Goal: Task Accomplishment & Management: Manage account settings

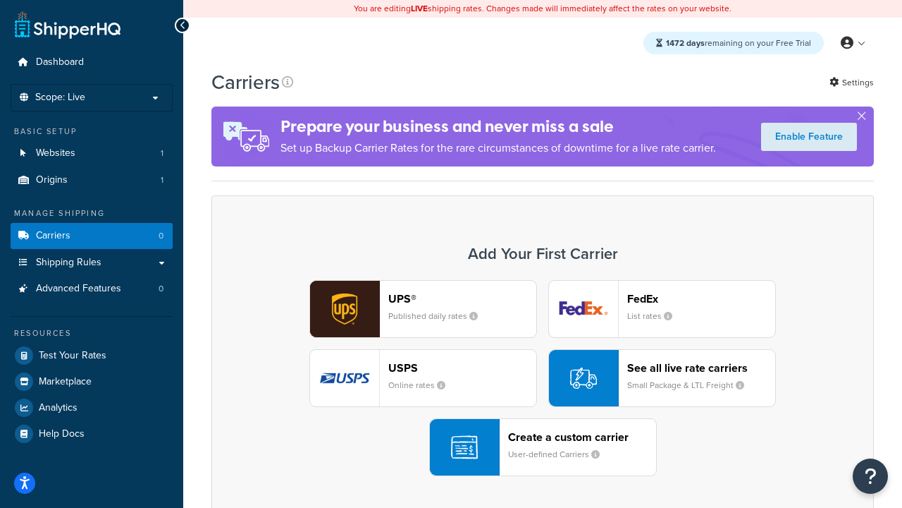
click at [543, 379] on div "UPS® Published daily rates FedEx List rates USPS Online rates See all live rate…" at bounding box center [542, 378] width 633 height 196
click at [701, 299] on header "FedEx" at bounding box center [701, 298] width 148 height 13
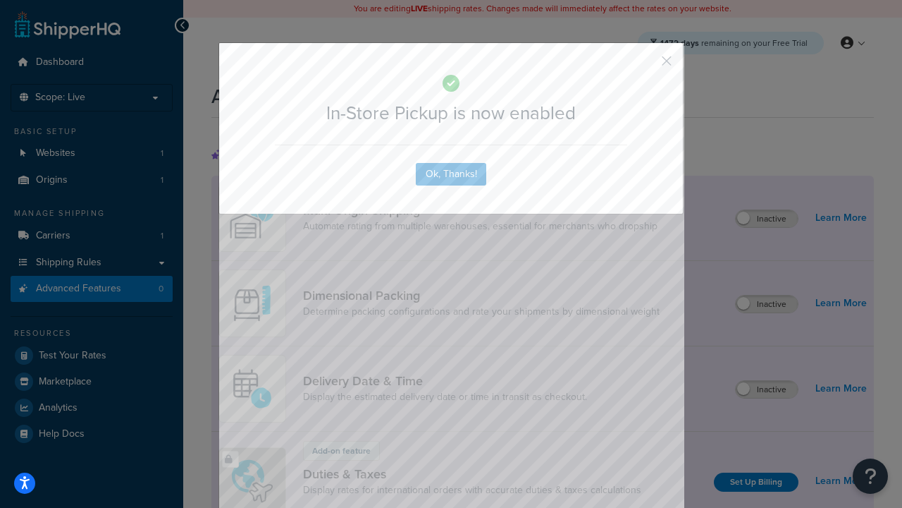
scroll to position [458, 0]
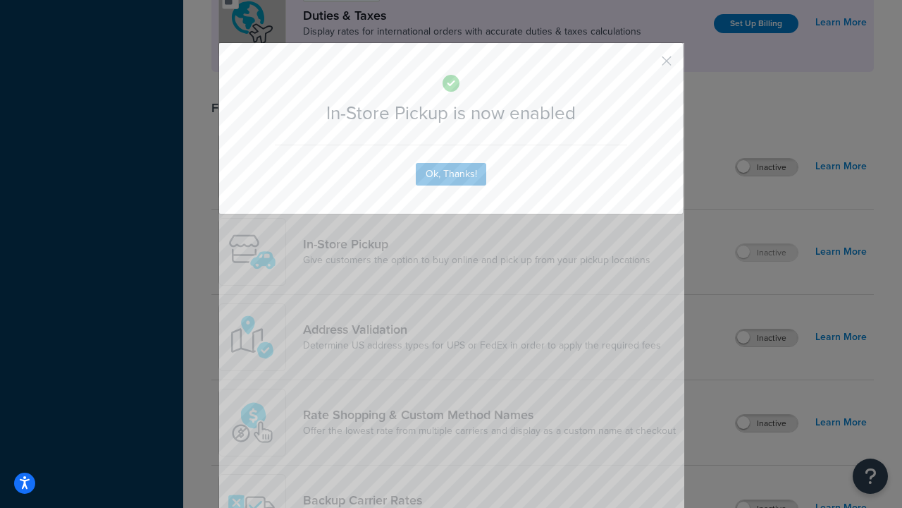
click at [646, 66] on button "button" at bounding box center [646, 66] width 4 height 4
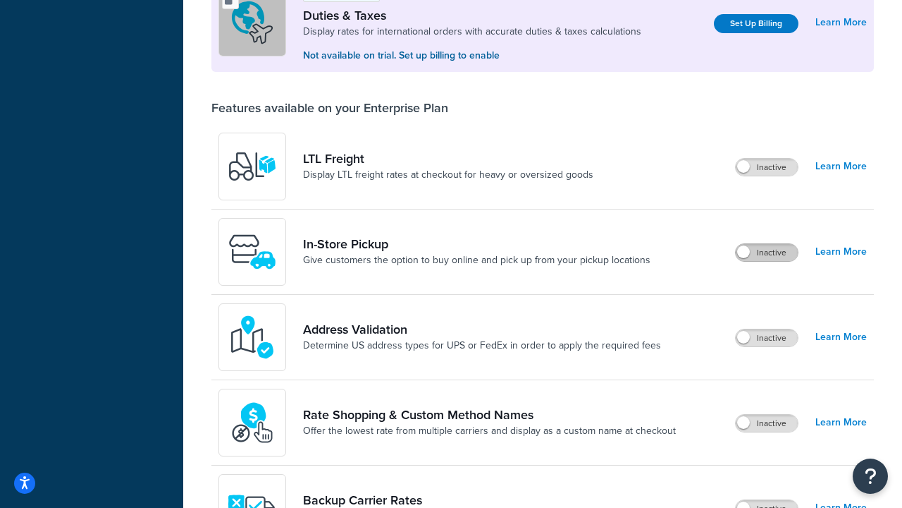
scroll to position [431, 0]
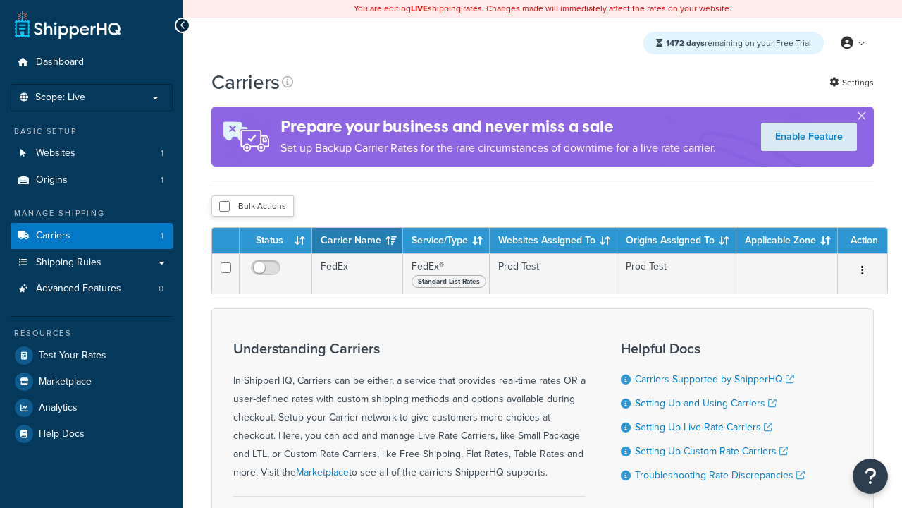
click at [224, 207] on input "checkbox" at bounding box center [224, 206] width 11 height 11
checkbox input "true"
click at [0, 0] on button "Delete" at bounding box center [0, 0] width 0 height 0
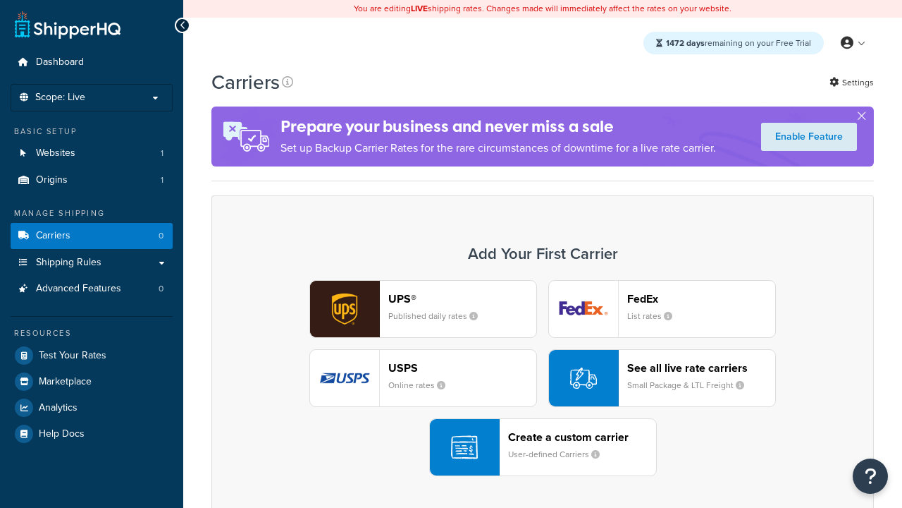
click at [543, 379] on div "UPS® Published daily rates FedEx List rates USPS Online rates See all live rate…" at bounding box center [542, 378] width 633 height 196
click at [701, 299] on header "FedEx" at bounding box center [701, 298] width 148 height 13
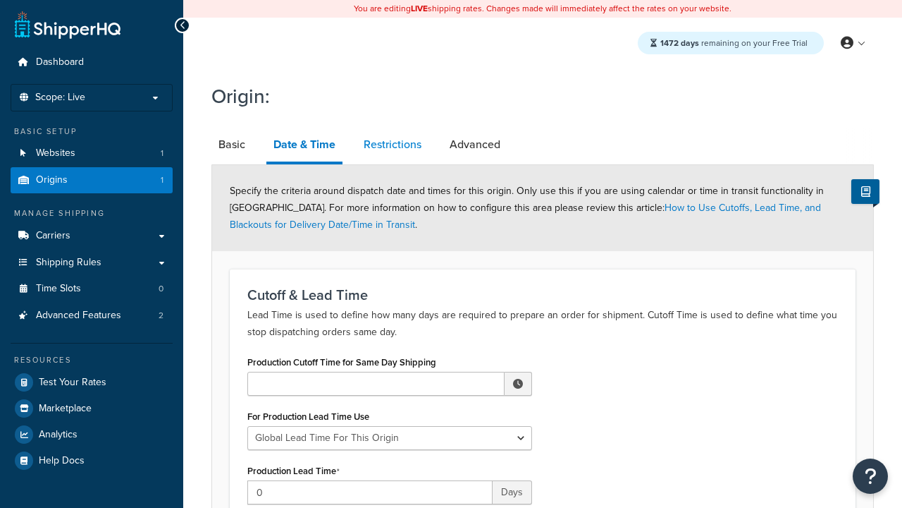
click at [393, 145] on link "Restrictions" at bounding box center [393, 145] width 72 height 34
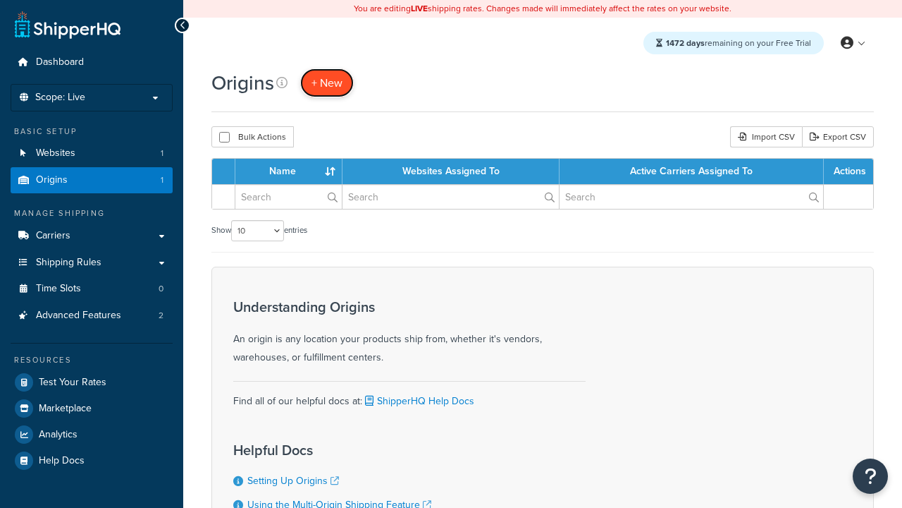
click at [326, 83] on span "+ New" at bounding box center [327, 83] width 31 height 16
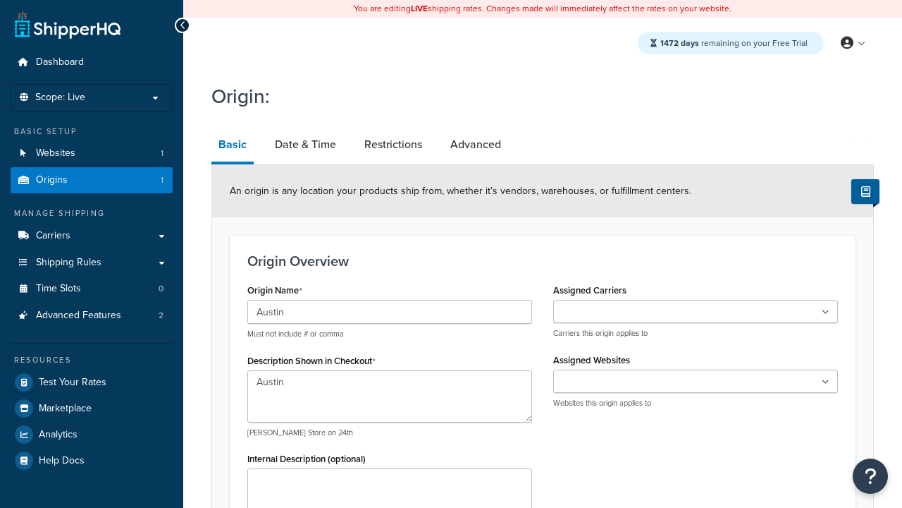
type textarea "Austin"
type input "Test Street"
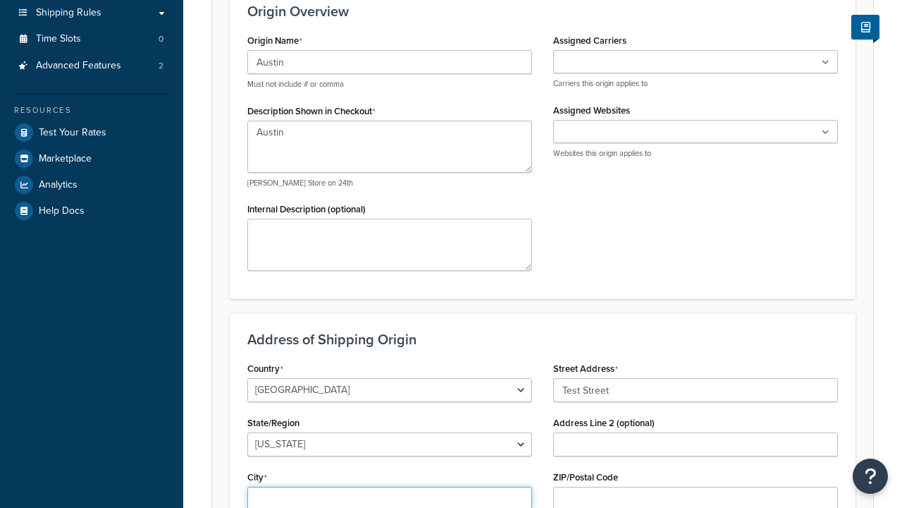
type input "Austin"
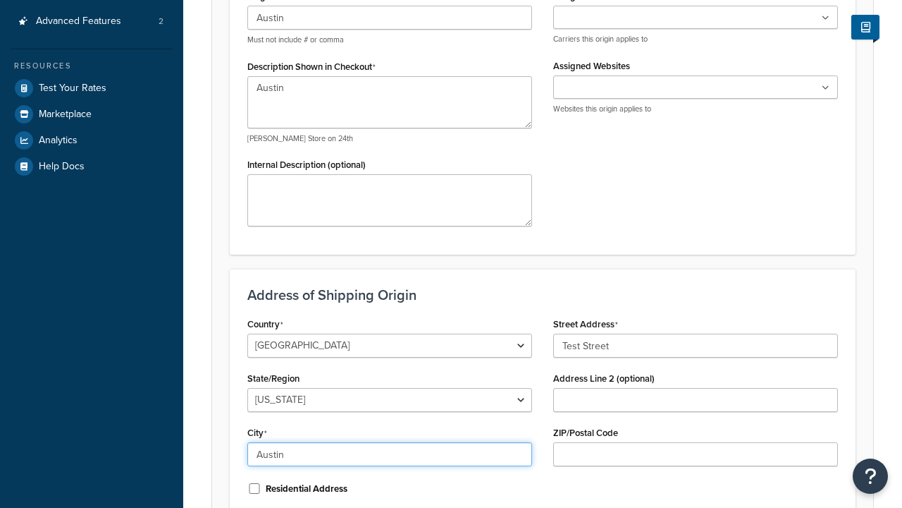
select select "43"
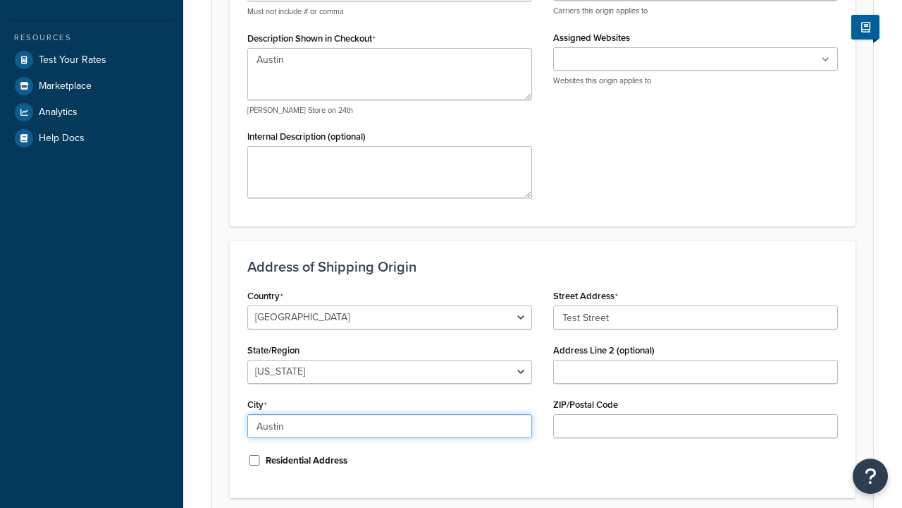
type input "Austin"
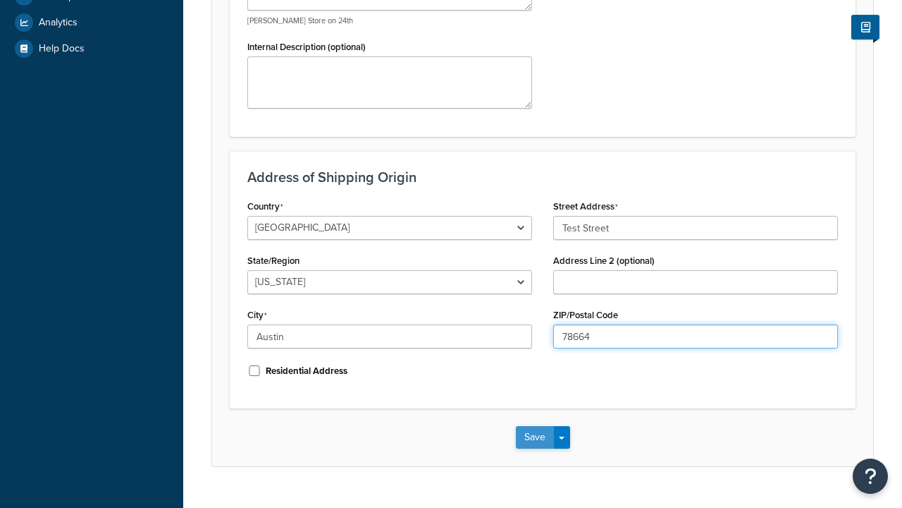
type input "78664"
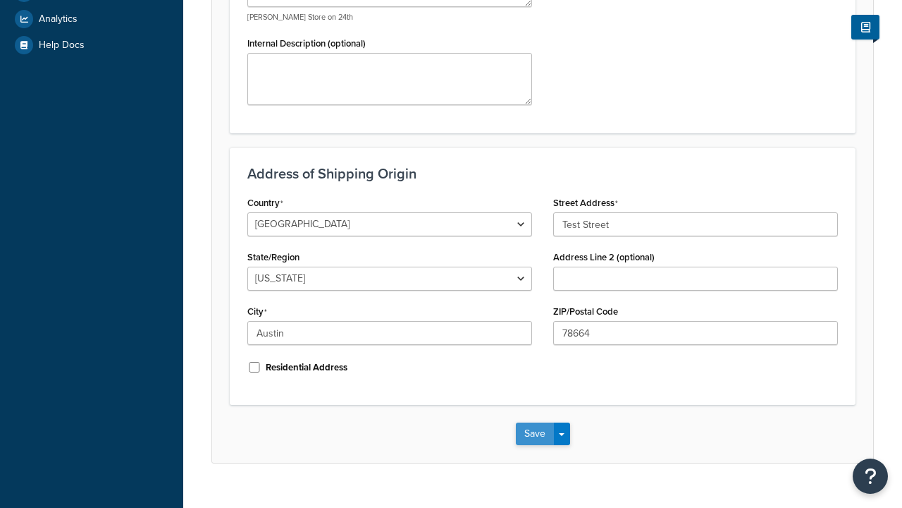
click at [534, 422] on button "Save" at bounding box center [535, 433] width 38 height 23
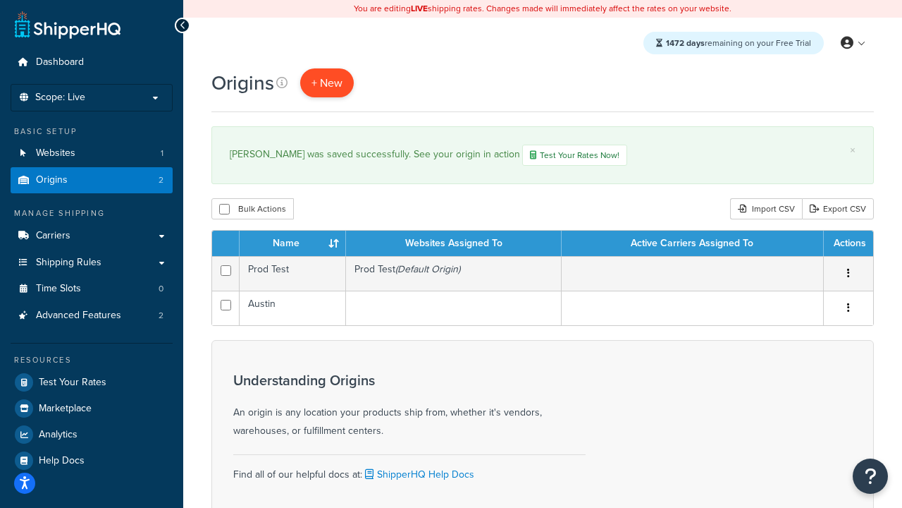
click at [326, 83] on span "+ New" at bounding box center [327, 83] width 31 height 16
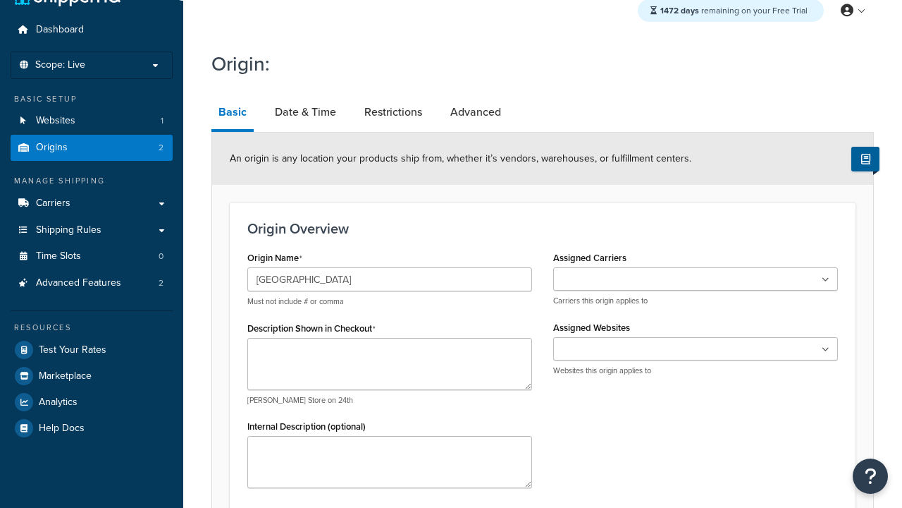
type input "Georgetown"
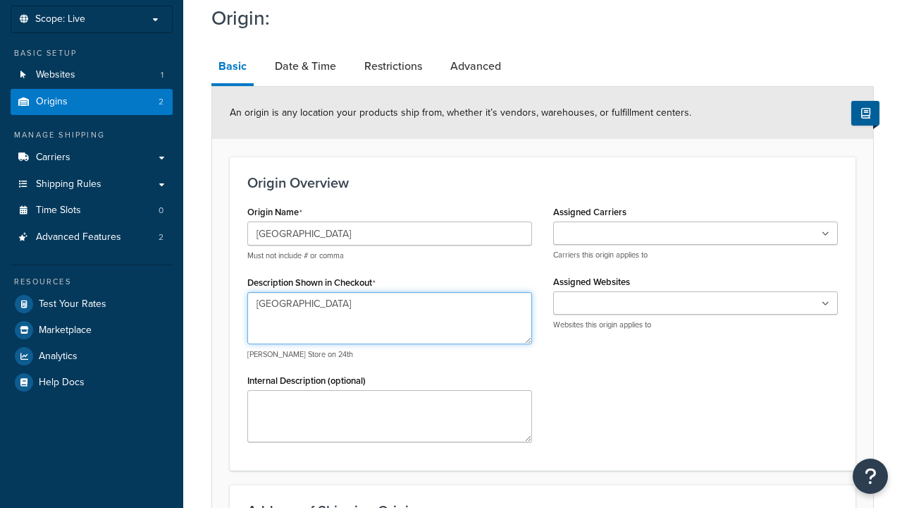
type textarea "Georgetown"
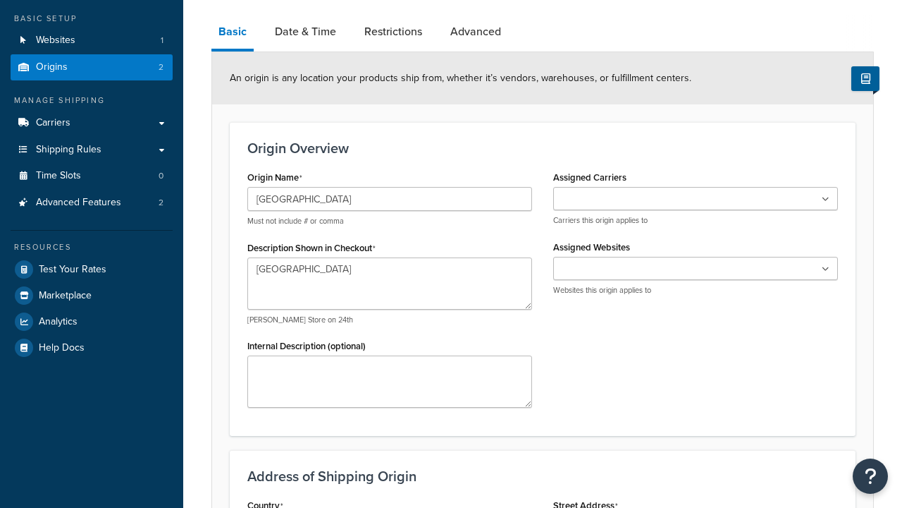
type input "Test Street"
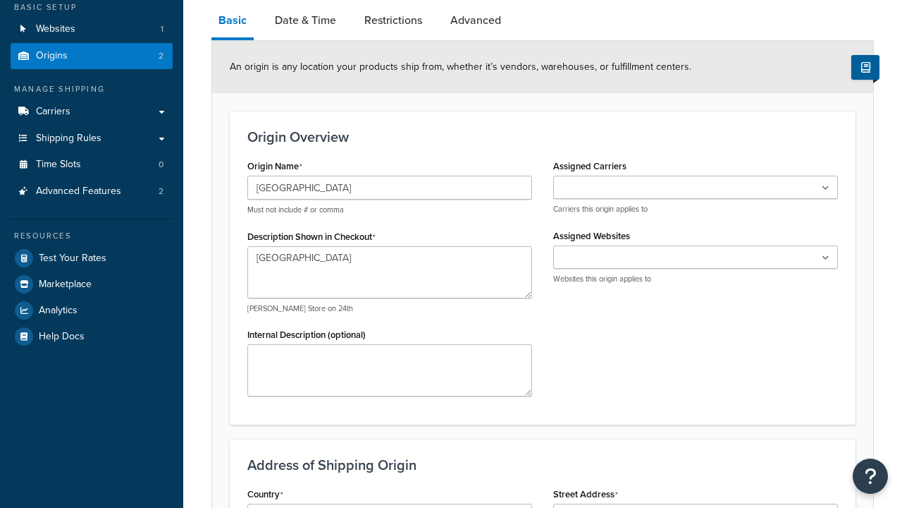
type input "Austin"
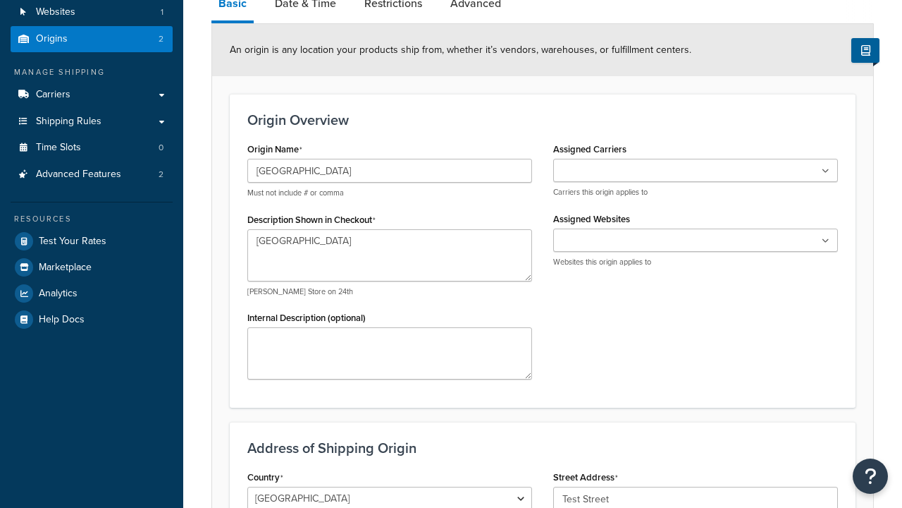
select select "43"
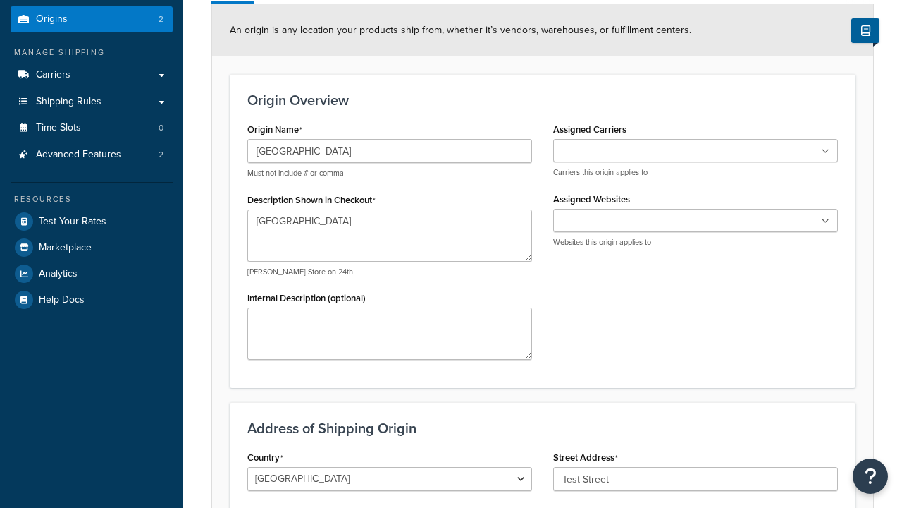
type input "Austin"
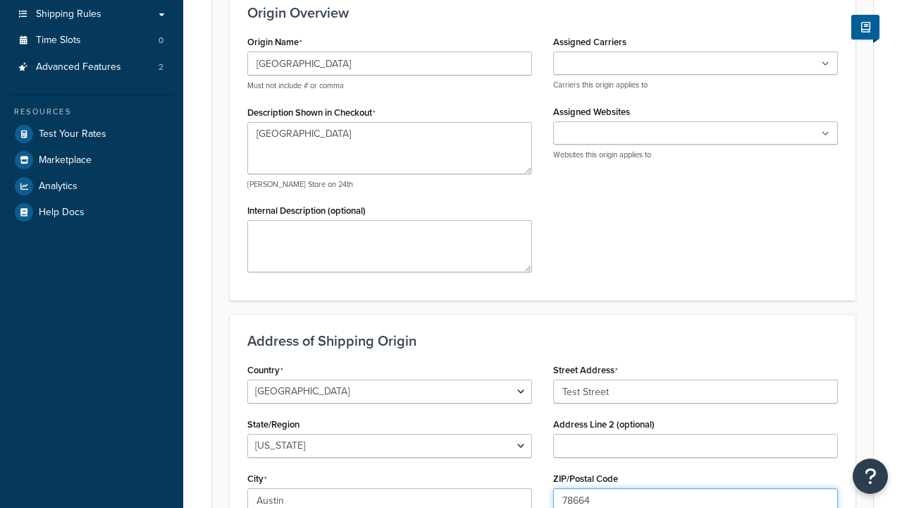
type input "78664"
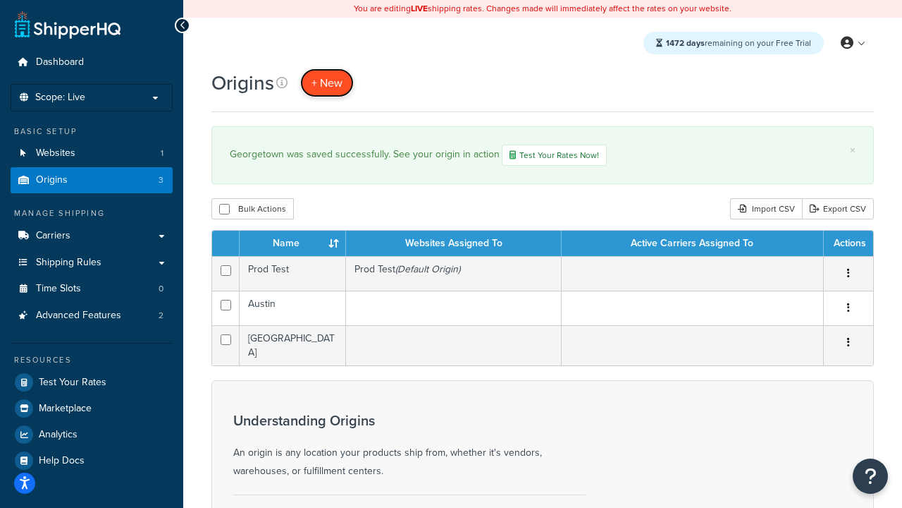
click at [326, 83] on span "+ New" at bounding box center [327, 83] width 31 height 16
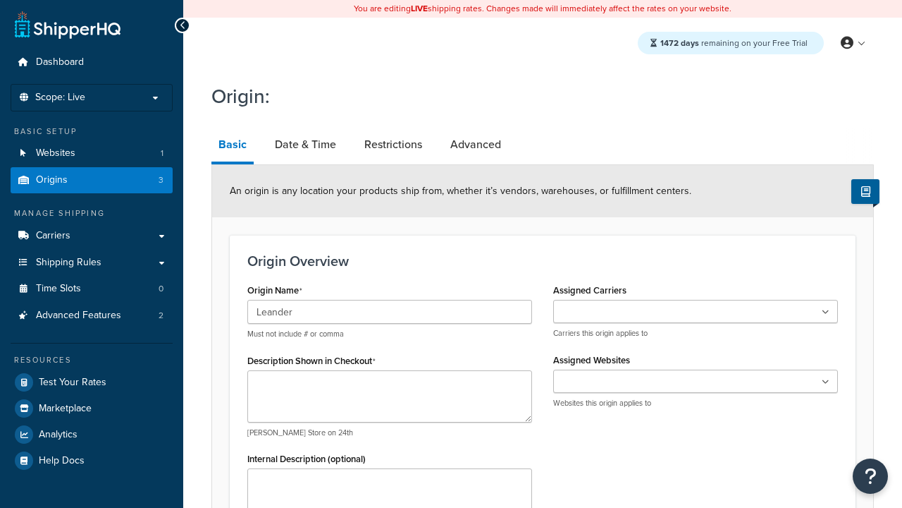
scroll to position [248, 0]
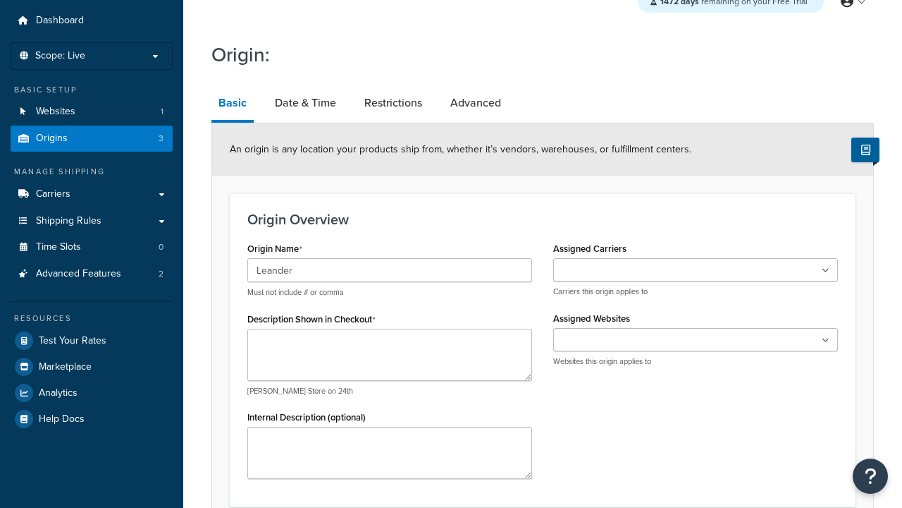
type input "Leander"
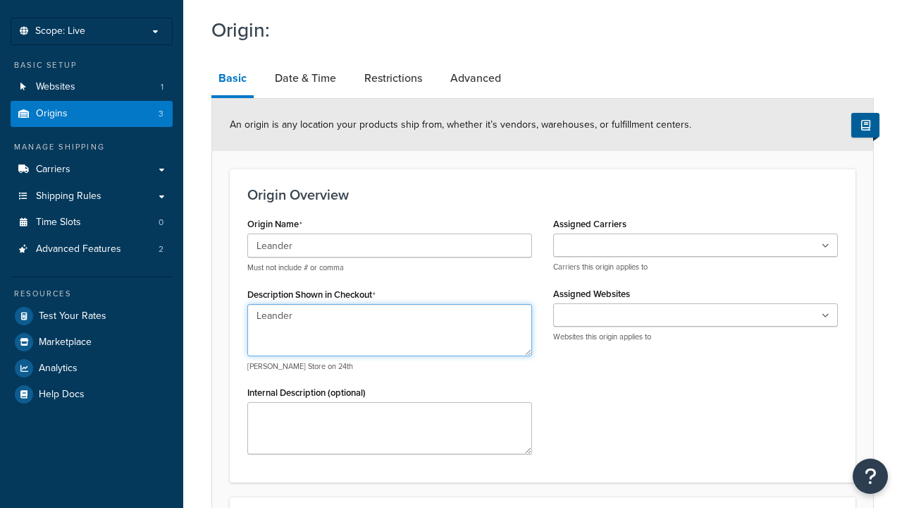
type textarea "Leander"
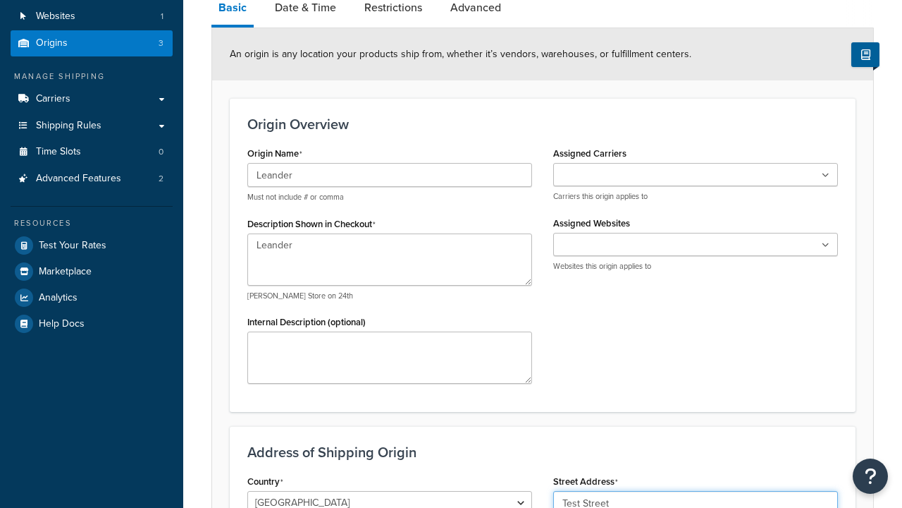
type input "Test Street"
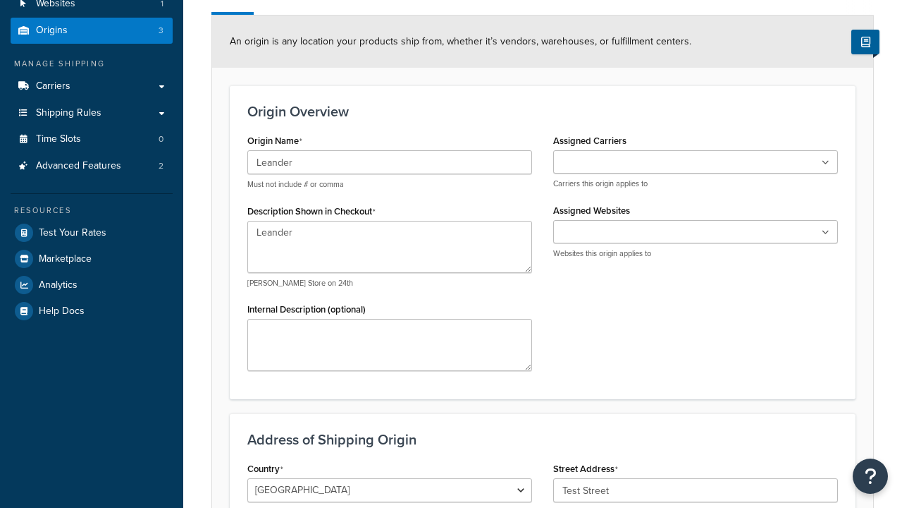
type input "Austin"
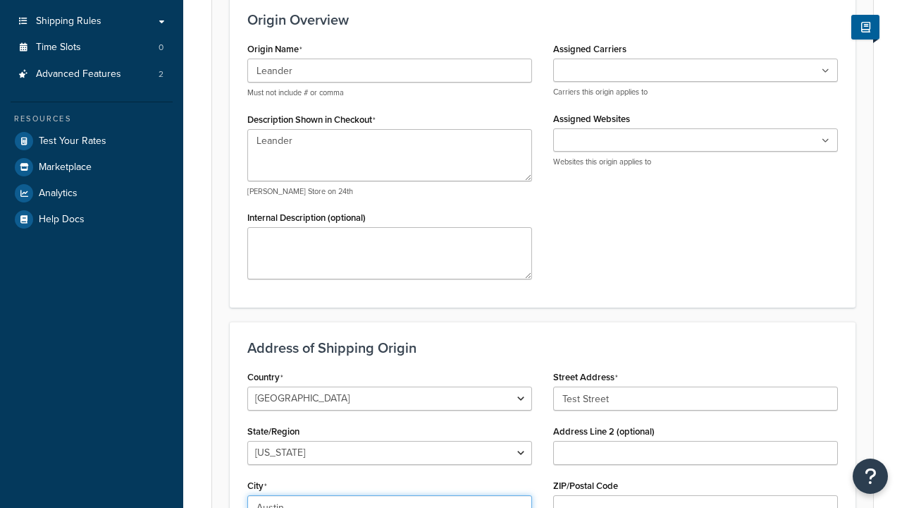
select select "43"
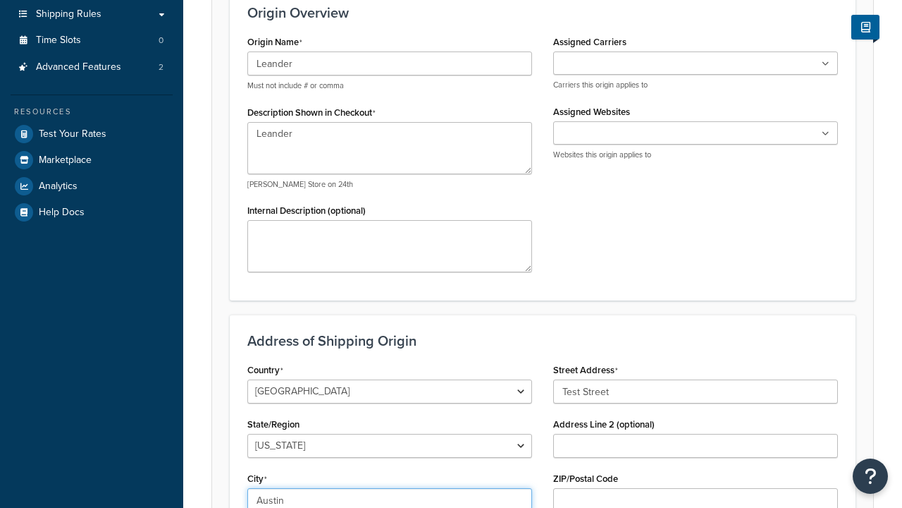
type input "Austin"
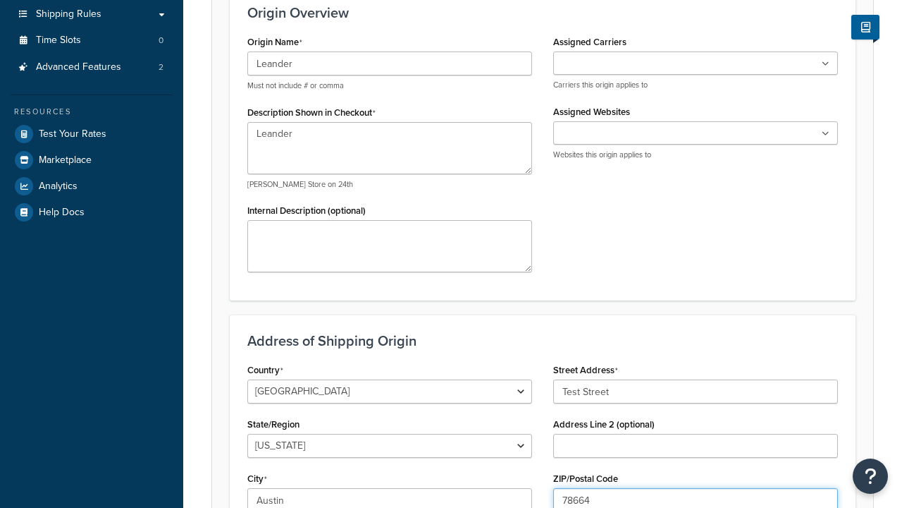
scroll to position [0, 0]
type input "78664"
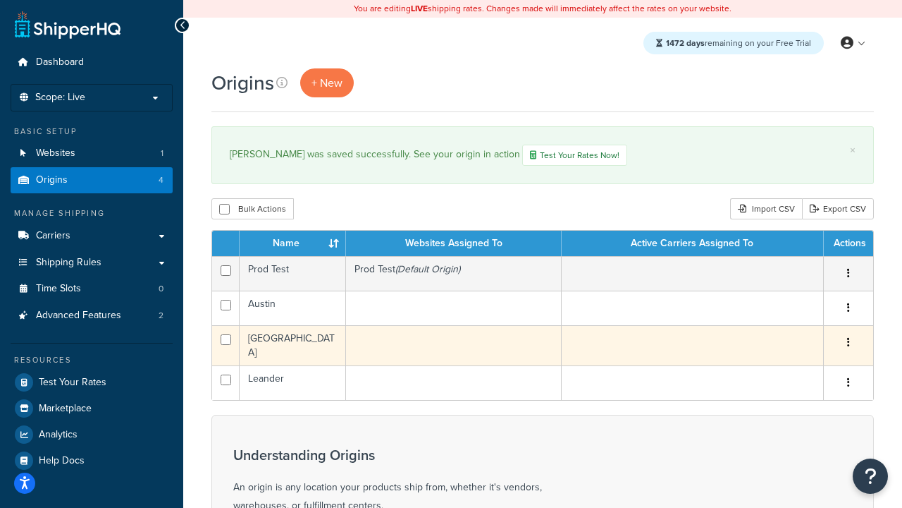
click at [848, 345] on icon "button" at bounding box center [848, 342] width 3 height 10
click at [0, 0] on link "Edit" at bounding box center [0, 0] width 0 height 0
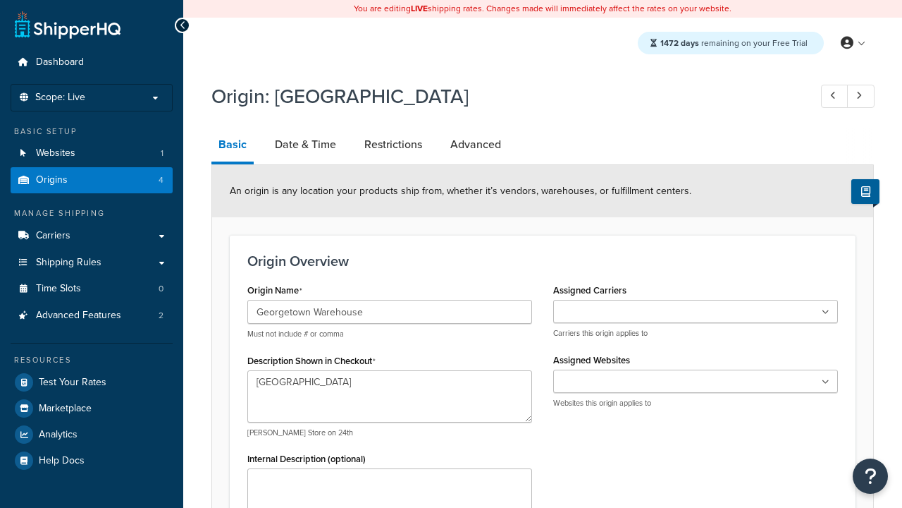
select select "43"
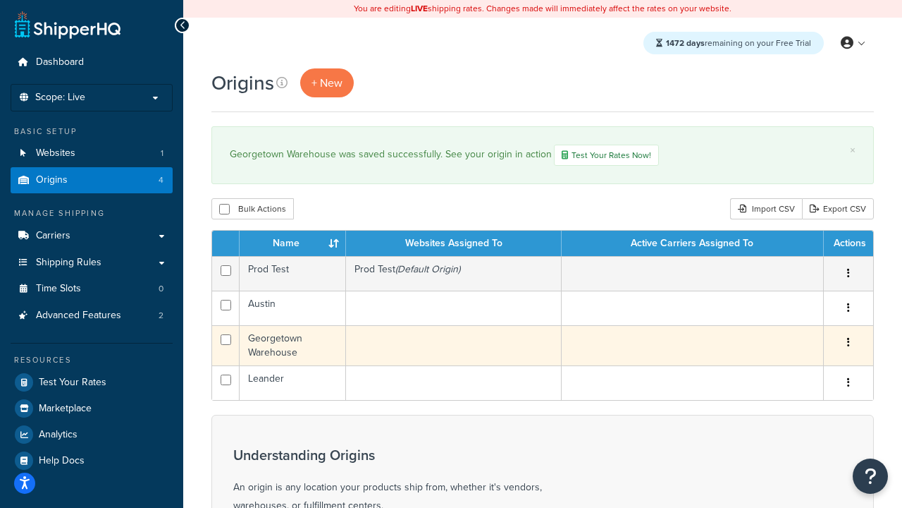
click at [848, 345] on icon "button" at bounding box center [848, 342] width 3 height 10
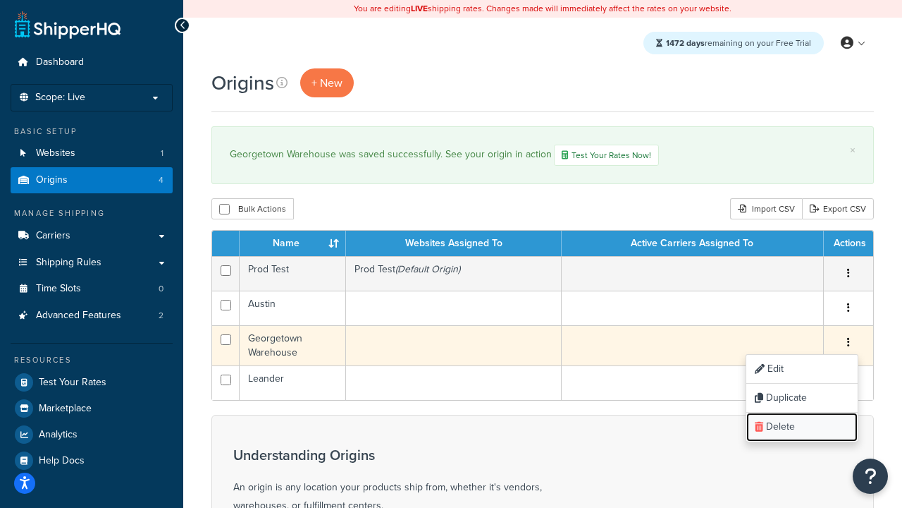
click at [802, 429] on link "Delete" at bounding box center [802, 426] width 111 height 29
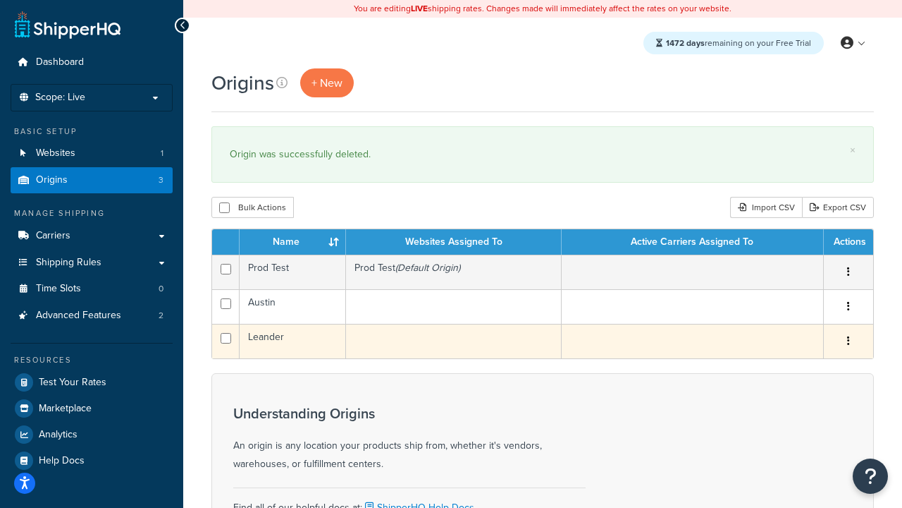
click at [848, 343] on icon "button" at bounding box center [848, 341] width 3 height 10
click at [0, 0] on link "Duplicate" at bounding box center [0, 0] width 0 height 0
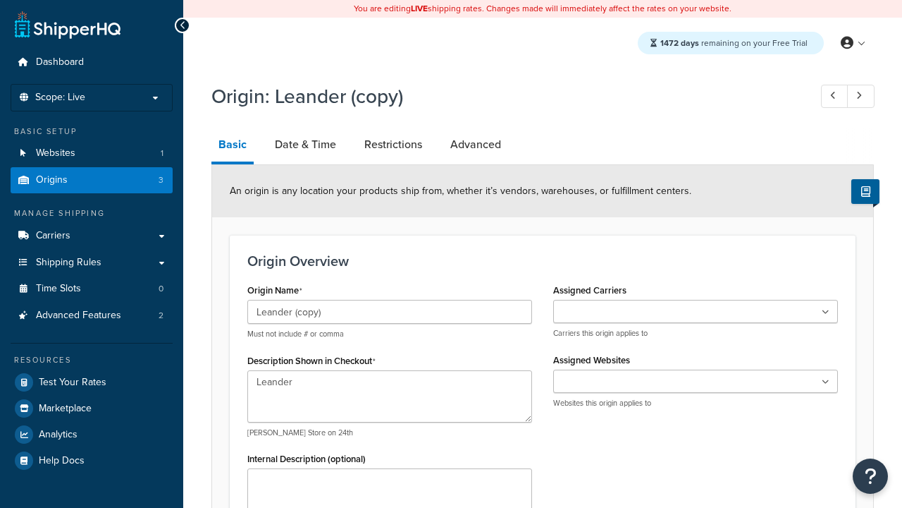
select select "43"
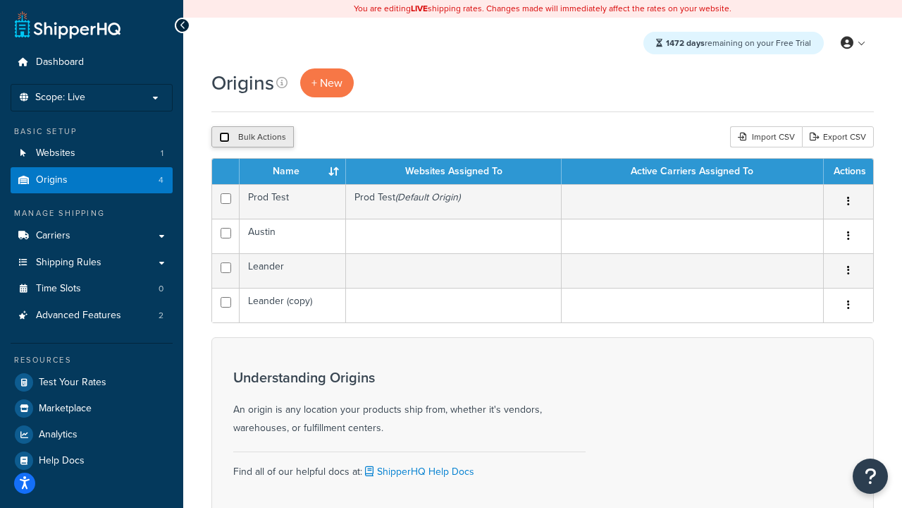
click at [224, 138] on input "checkbox" at bounding box center [224, 137] width 11 height 11
checkbox input "true"
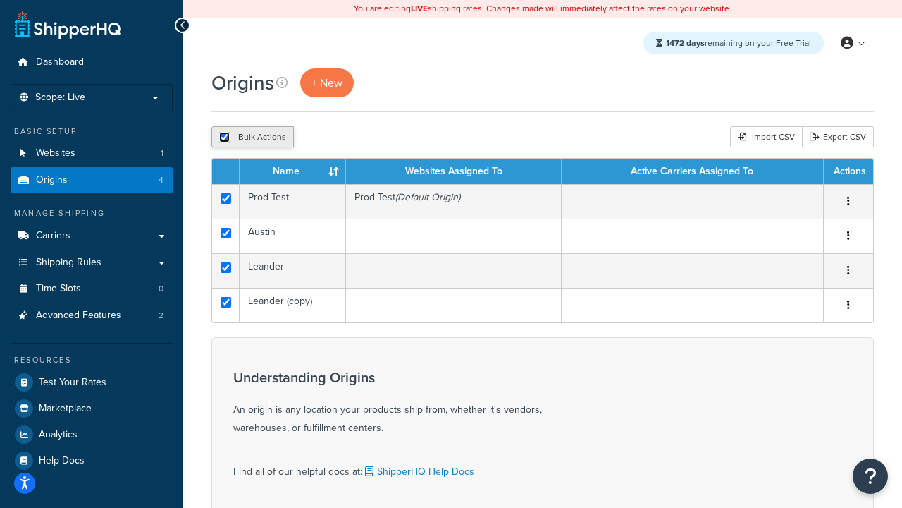
checkbox input "true"
click at [375, 138] on button "Delete" at bounding box center [376, 136] width 49 height 21
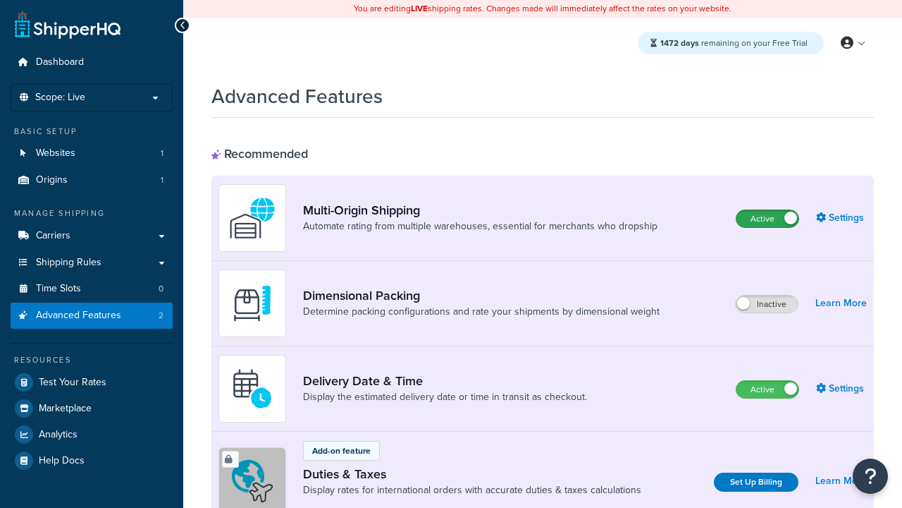
click at [768, 219] on label "Active" at bounding box center [768, 218] width 62 height 17
click at [768, 390] on label "Active" at bounding box center [768, 389] width 62 height 17
